Goal: Transaction & Acquisition: Download file/media

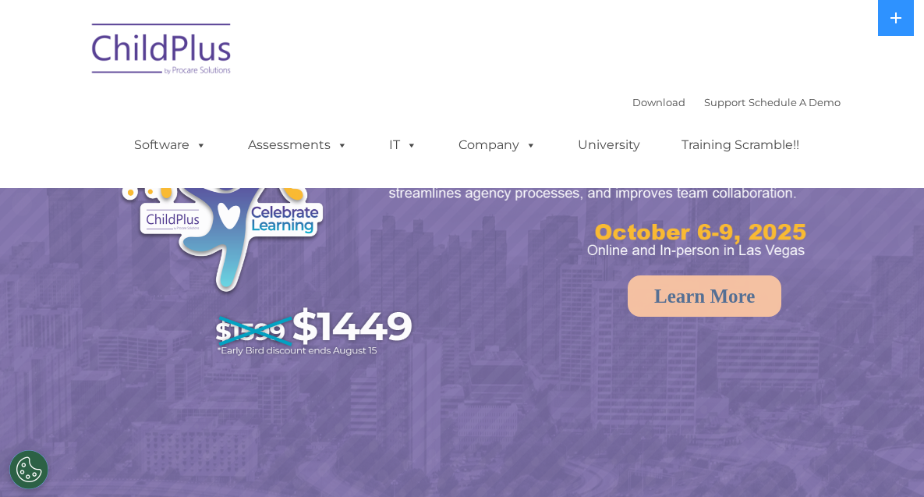
select select "MEDIUM"
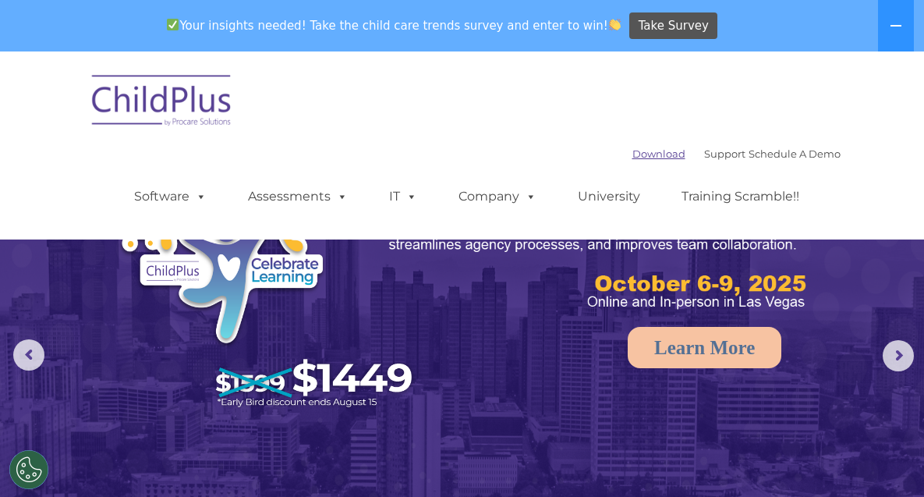
click at [685, 147] on link "Download" at bounding box center [658, 153] width 53 height 12
click at [896, 23] on icon at bounding box center [896, 25] width 12 height 12
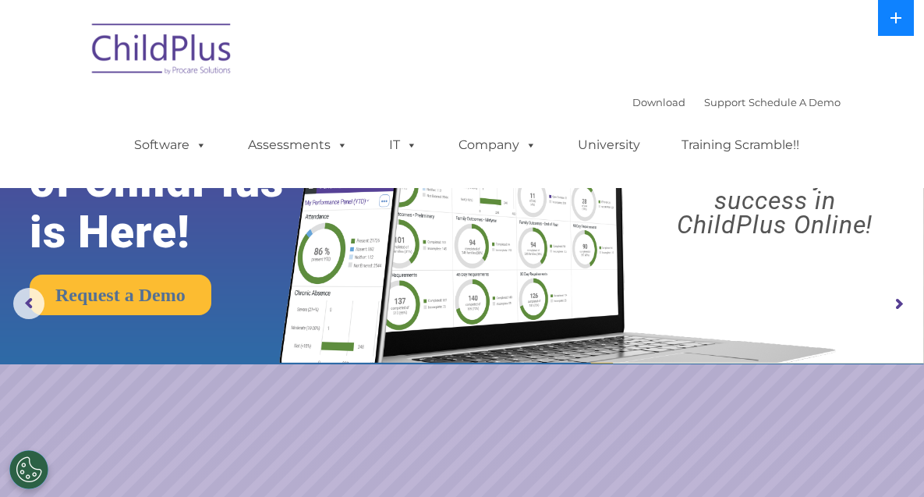
click at [898, 18] on icon at bounding box center [895, 17] width 11 height 11
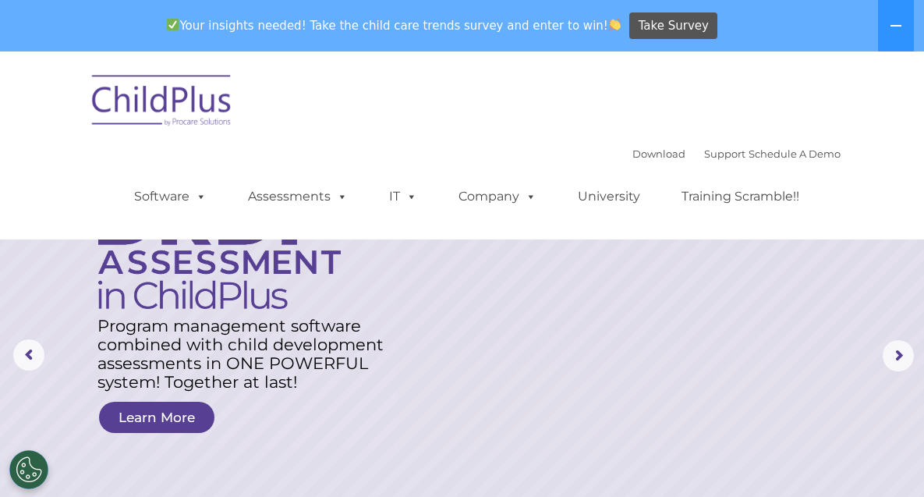
click at [765, 44] on div "Your insights needed! Take the child care trends survey and enter to win! Take …" at bounding box center [440, 26] width 880 height 51
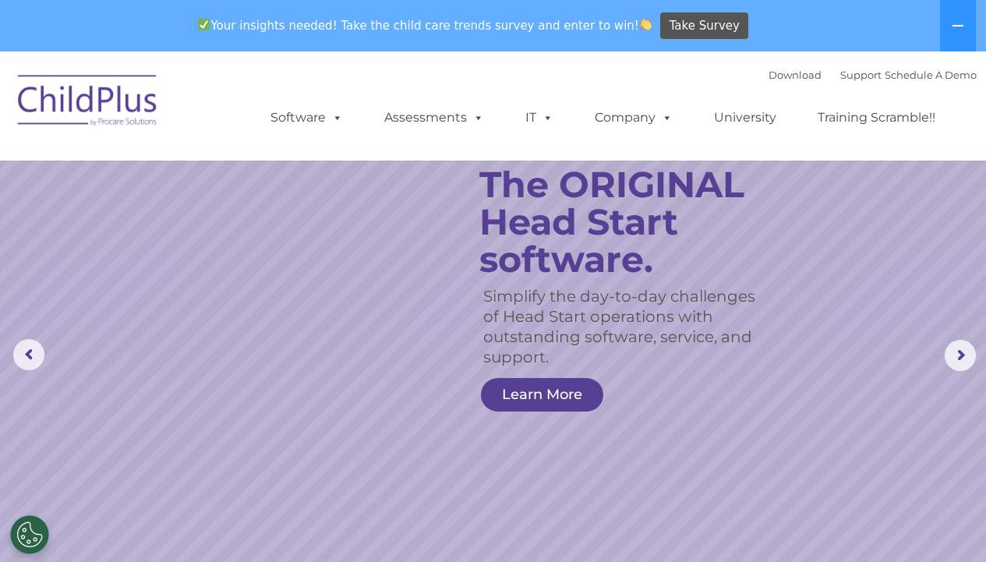
click at [145, 89] on img at bounding box center [88, 103] width 156 height 78
click at [923, 24] on icon at bounding box center [958, 25] width 12 height 12
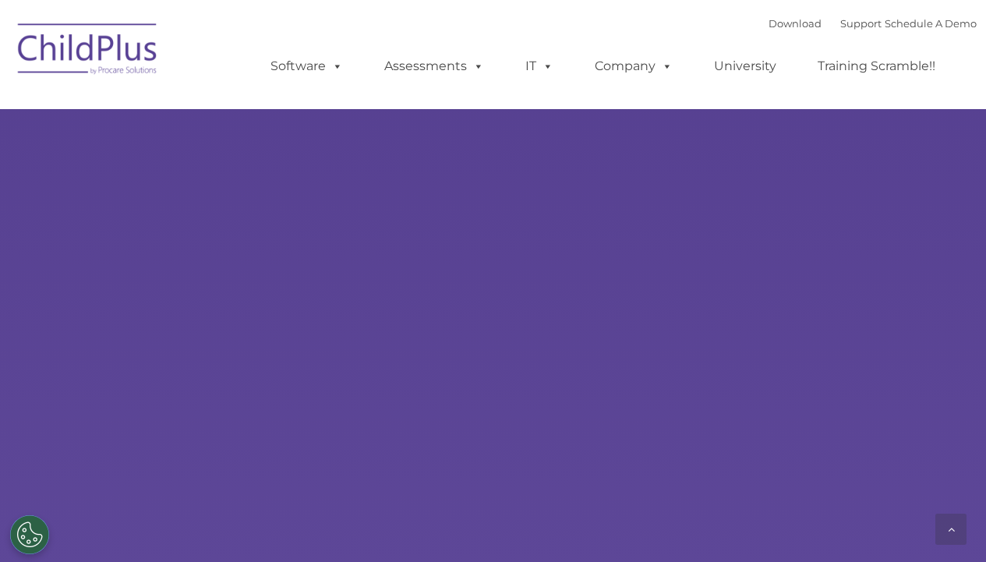
type input ""
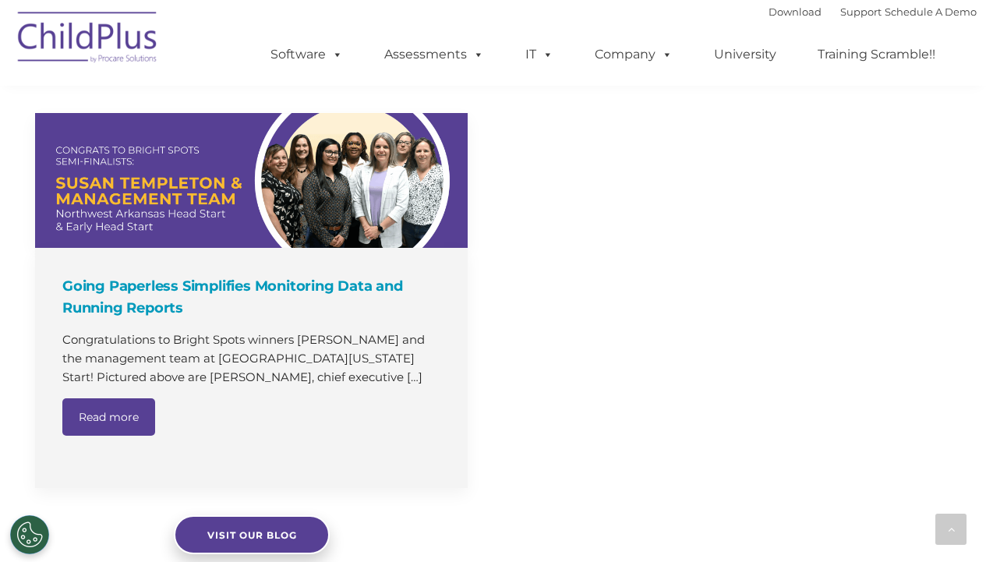
scroll to position [1389, 0]
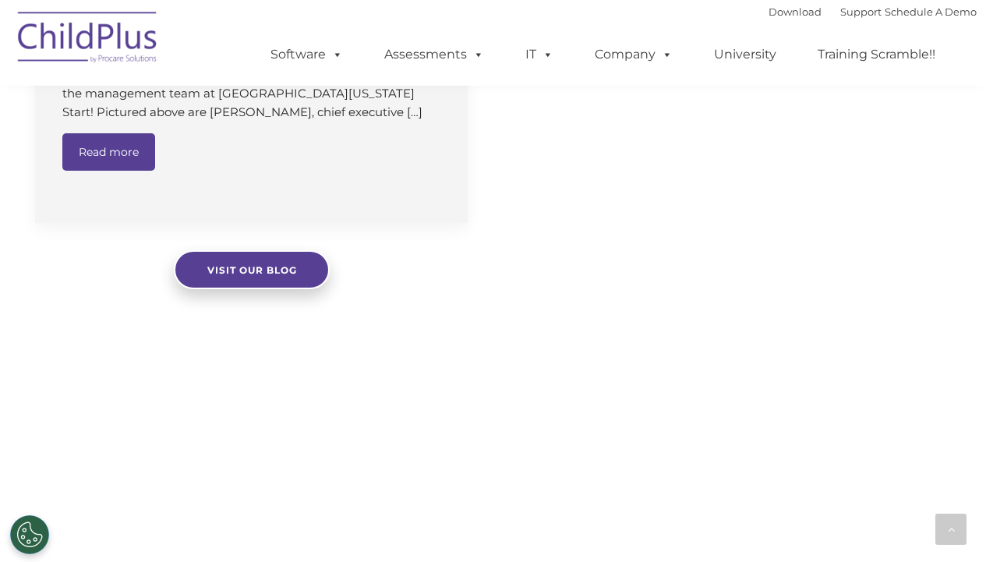
select select "MEDIUM"
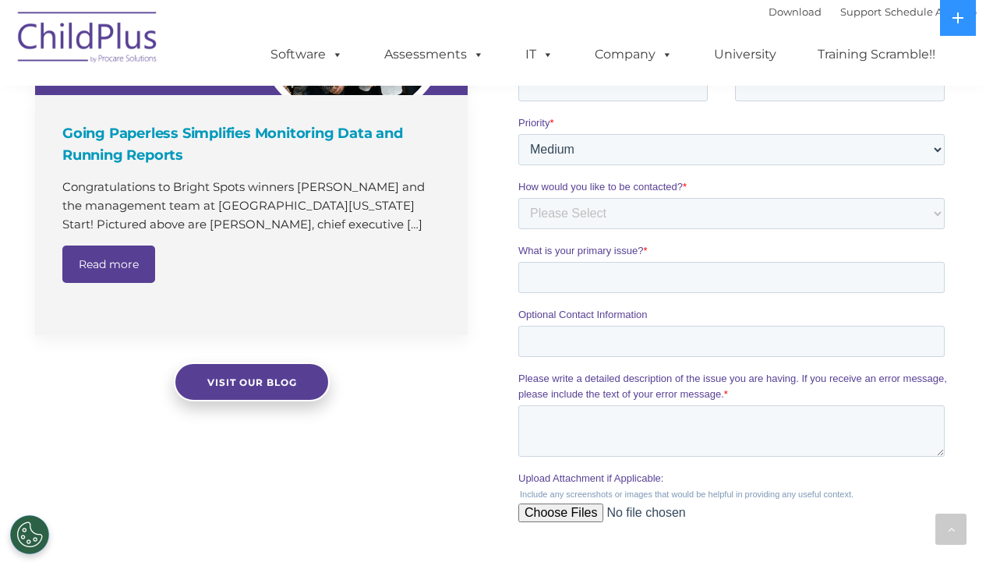
scroll to position [0, 0]
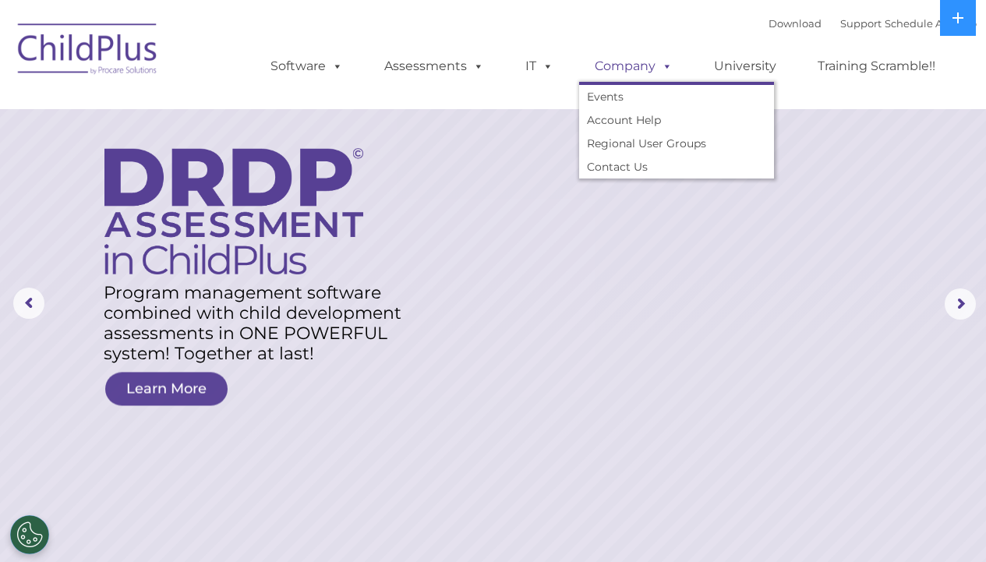
click at [668, 73] on span at bounding box center [664, 65] width 17 height 15
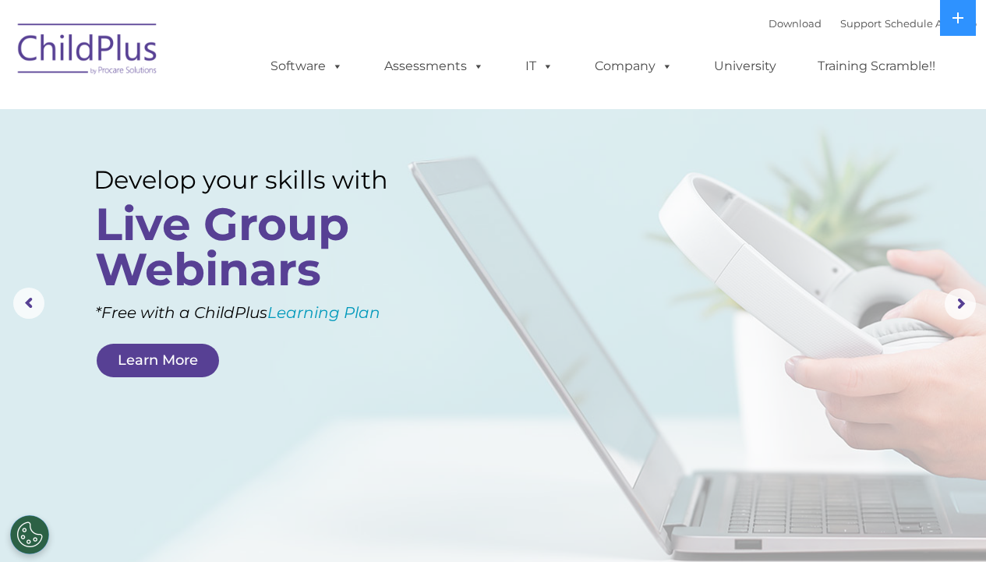
click at [775, 31] on div "Download Support | Schedule A Demo " at bounding box center [873, 23] width 208 height 23
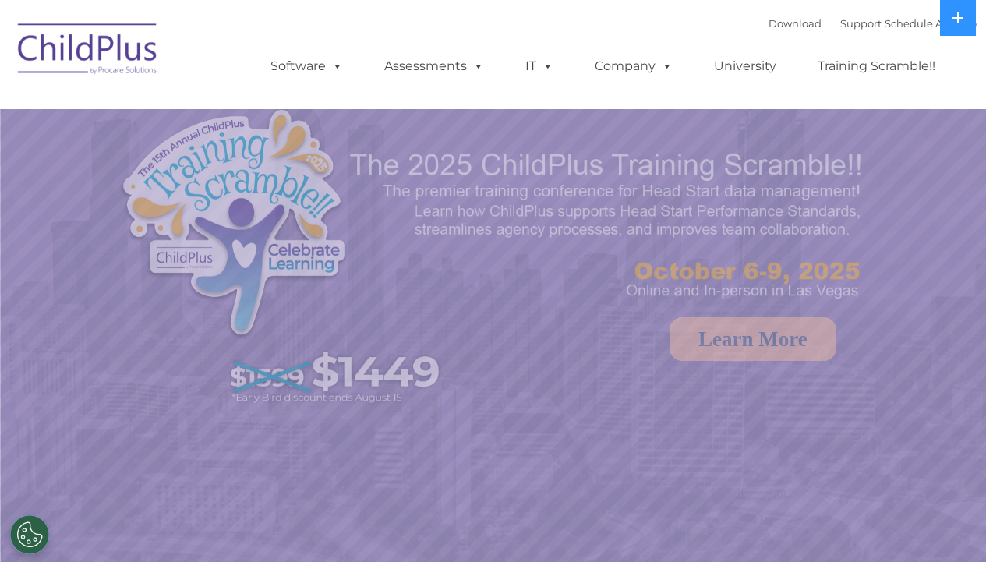
select select "MEDIUM"
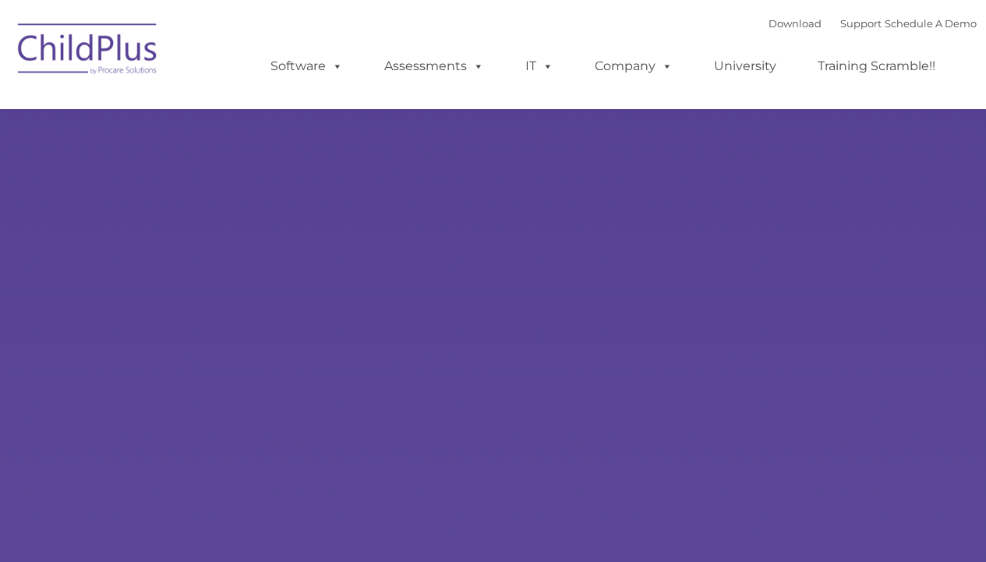
click at [120, 397] on div "Learn More Request a Demo The Future of ChildPlus is Here! Boost your productiv…" at bounding box center [493, 327] width 986 height 608
type input ""
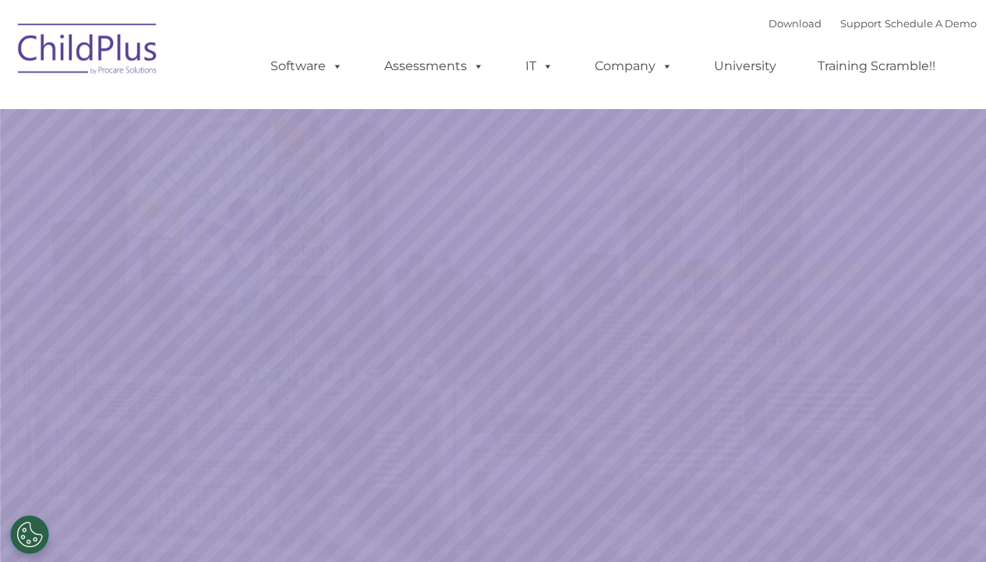
select select "MEDIUM"
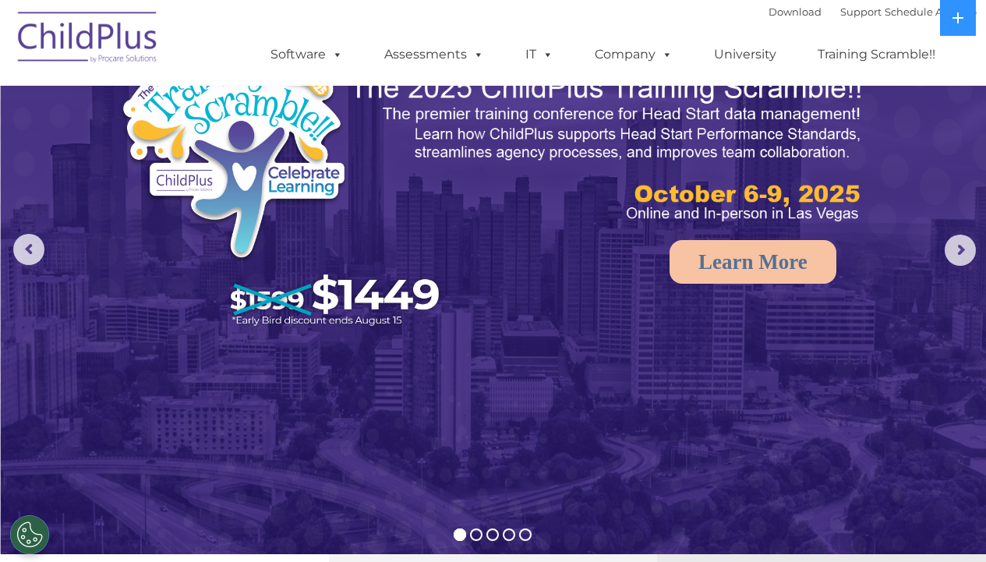
scroll to position [78, 0]
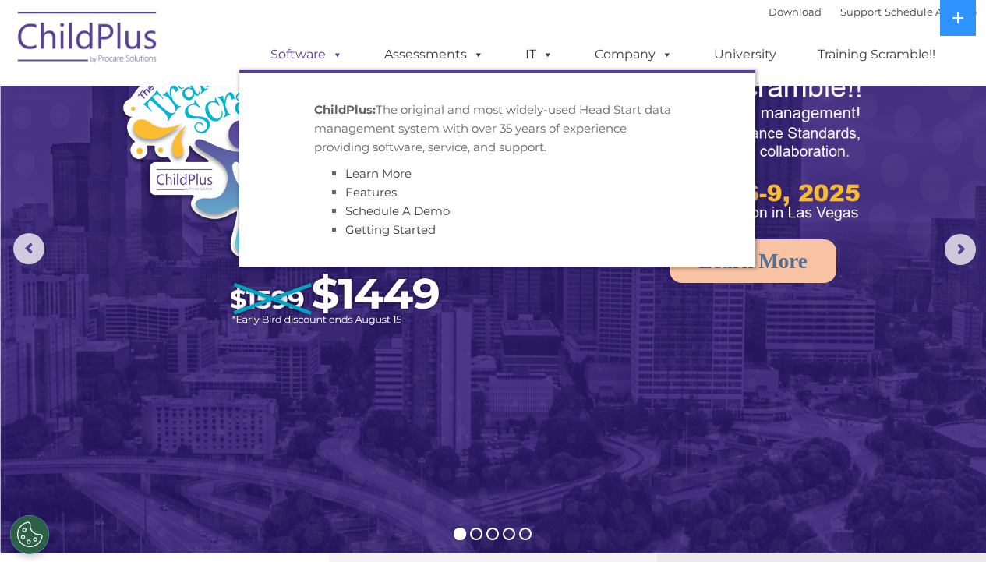
click at [343, 55] on link "Software" at bounding box center [307, 54] width 104 height 31
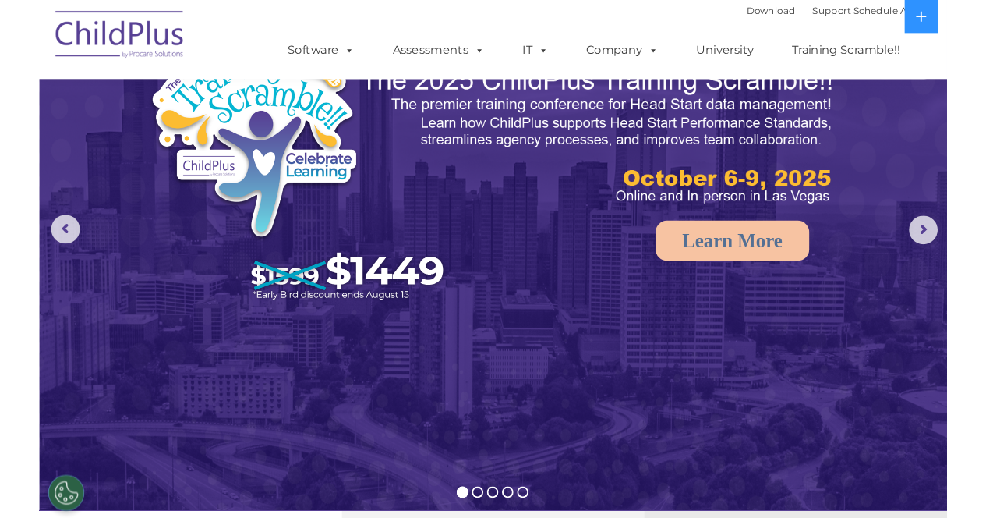
scroll to position [0, 0]
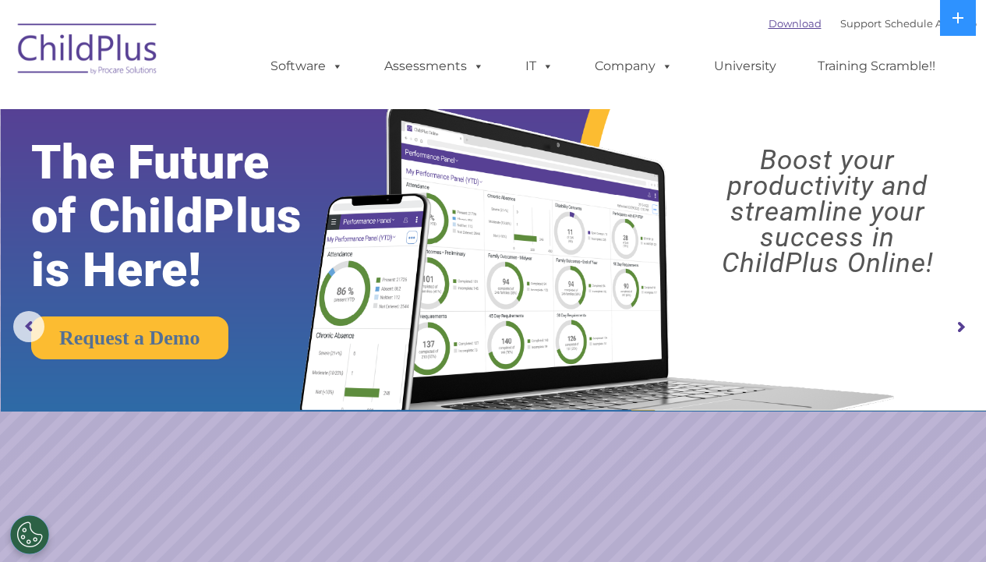
click at [785, 20] on link "Download" at bounding box center [795, 23] width 53 height 12
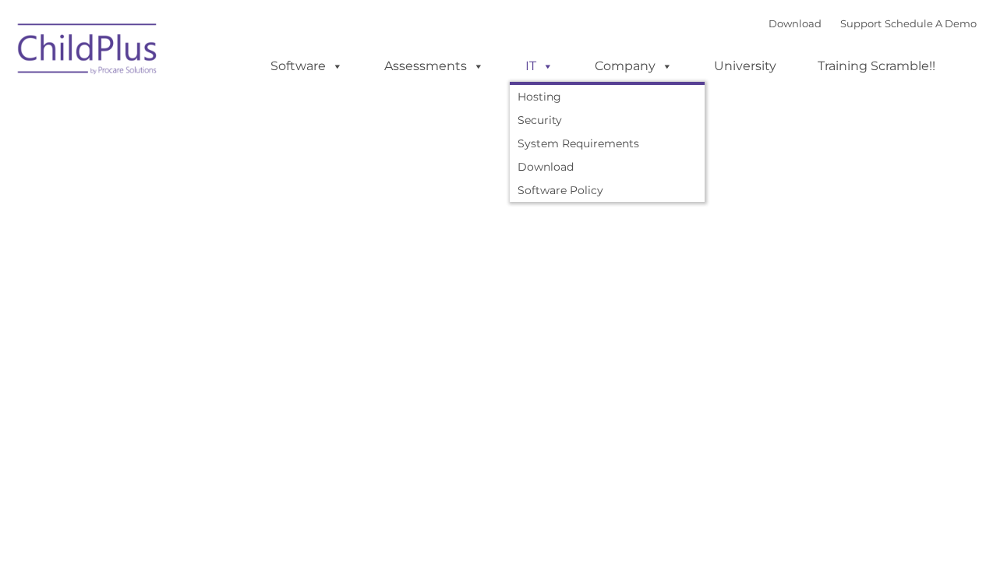
type input ""
